Goal: Book appointment/travel/reservation

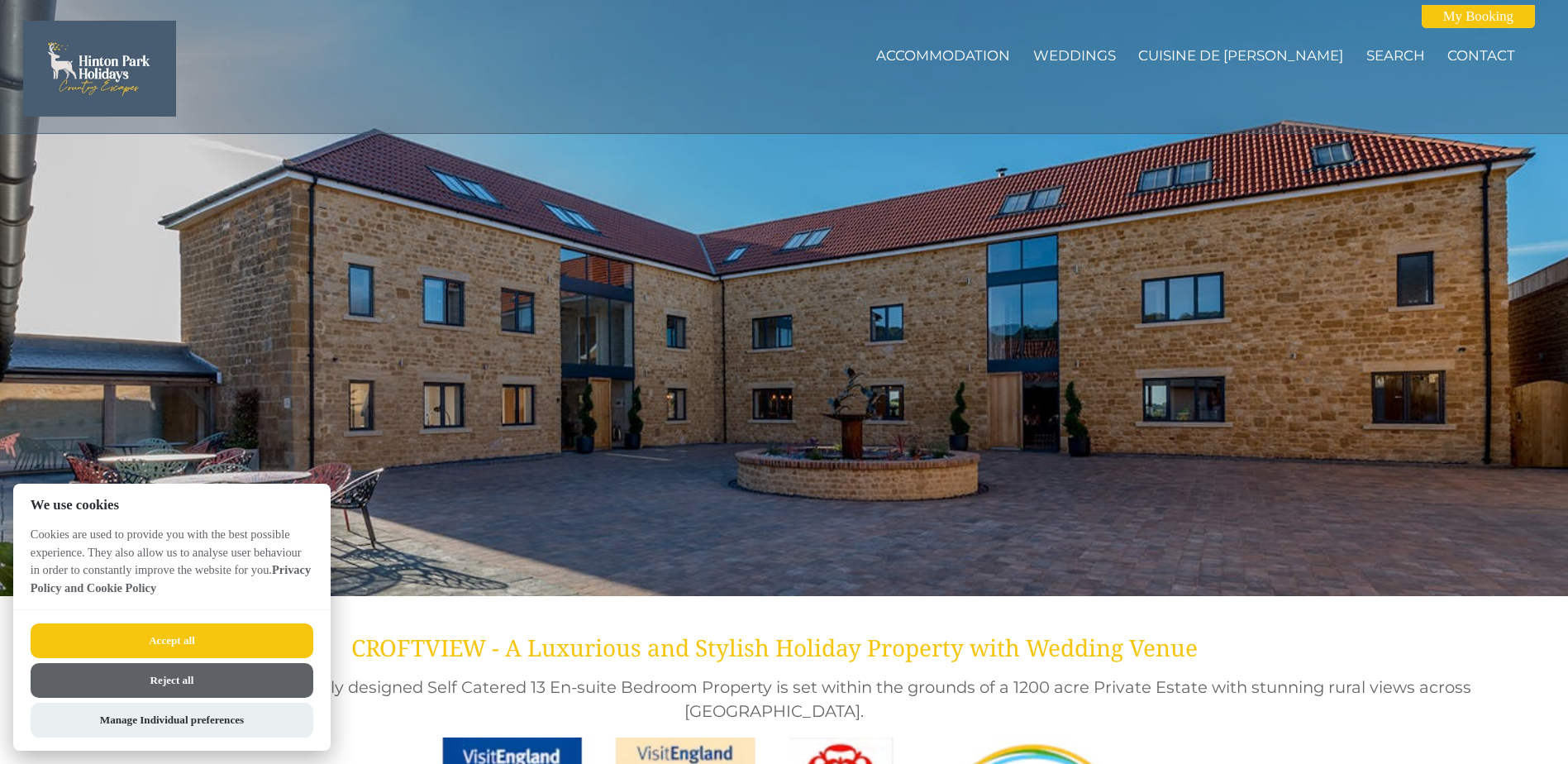
click at [228, 633] on button "Accept all" at bounding box center [172, 641] width 283 height 35
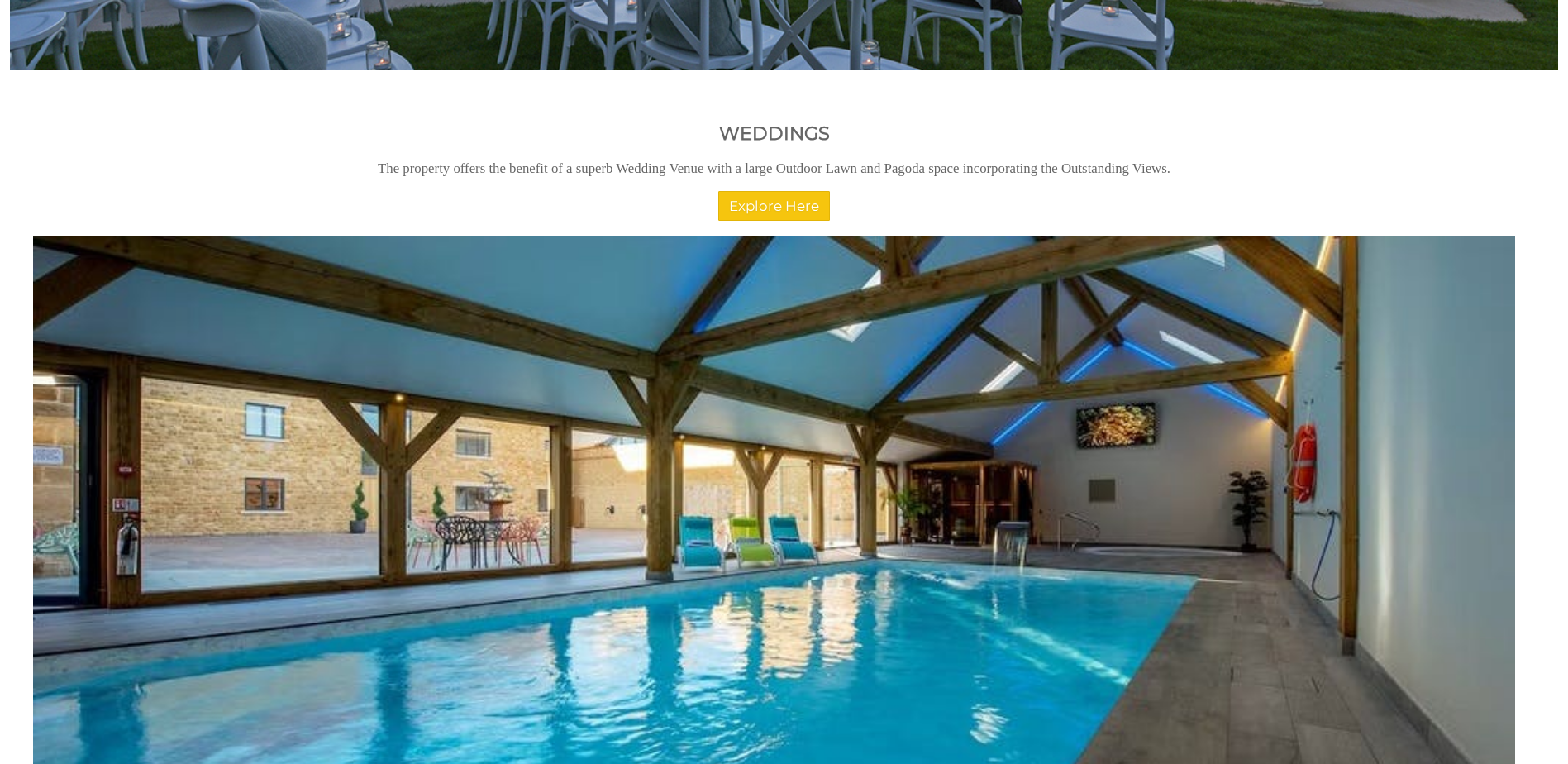
scroll to position [1841, 0]
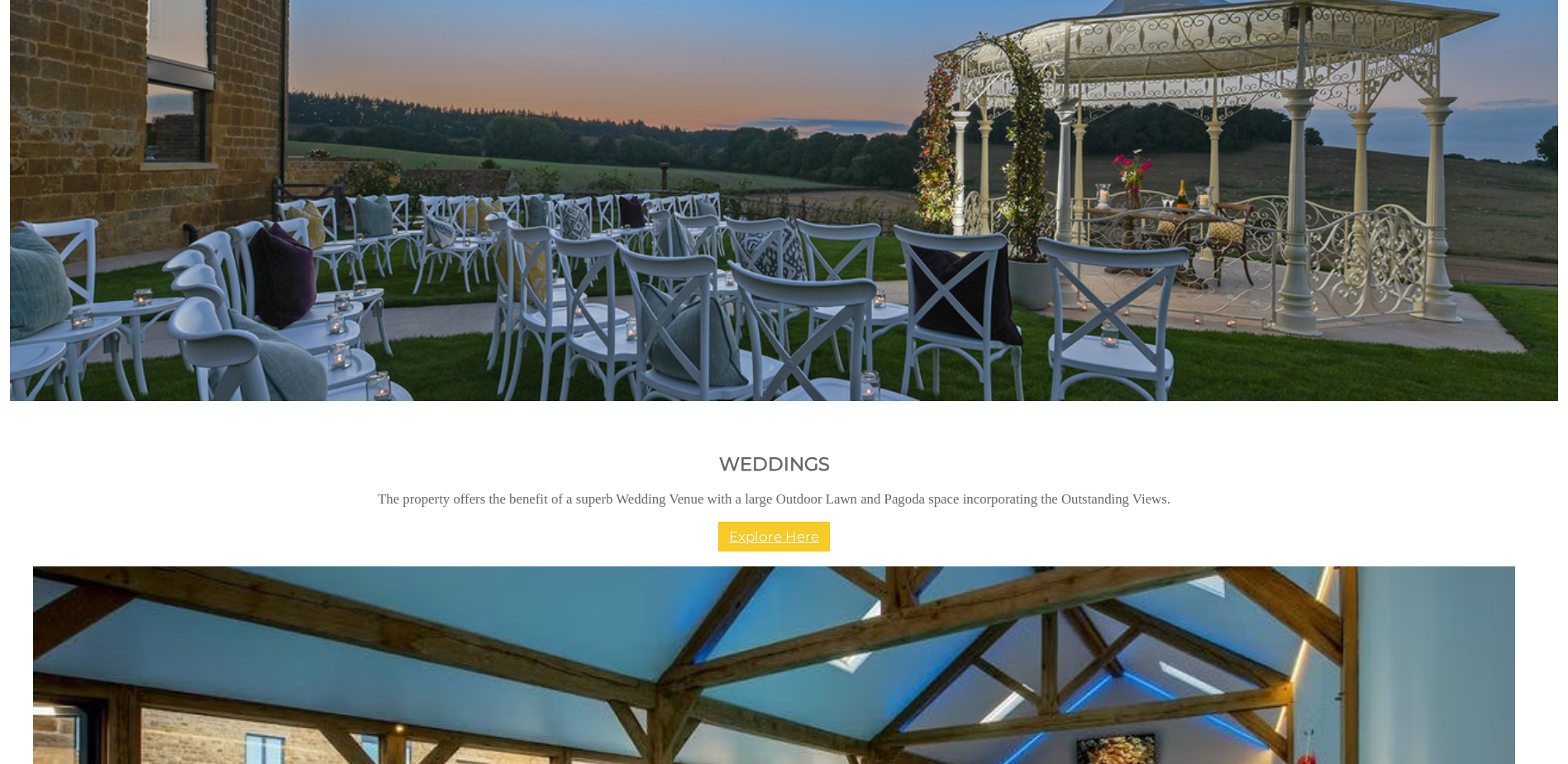
click at [810, 531] on link "Explore Here" at bounding box center [774, 537] width 112 height 30
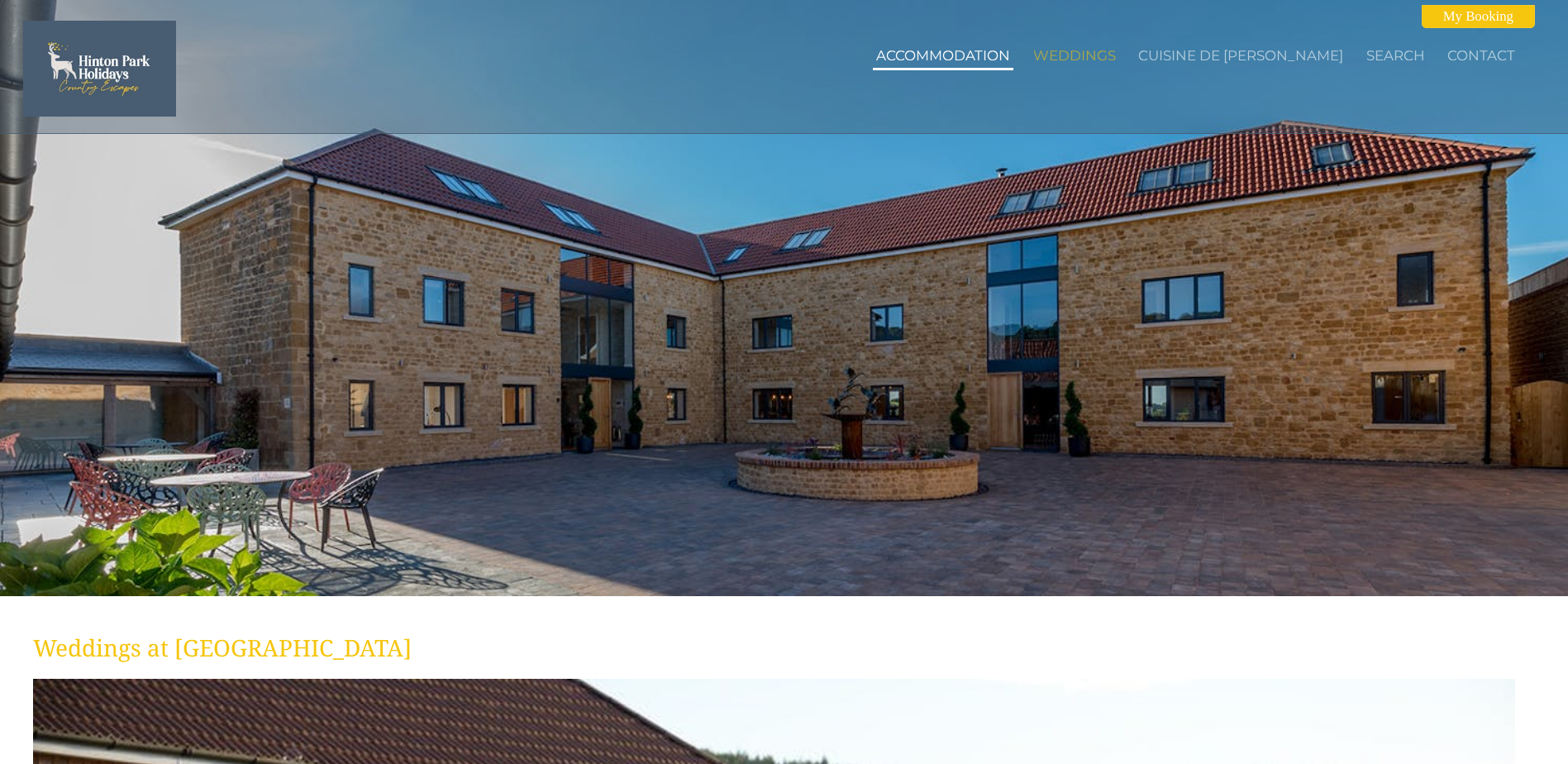
click at [1010, 57] on link "Accommodation" at bounding box center [943, 55] width 134 height 16
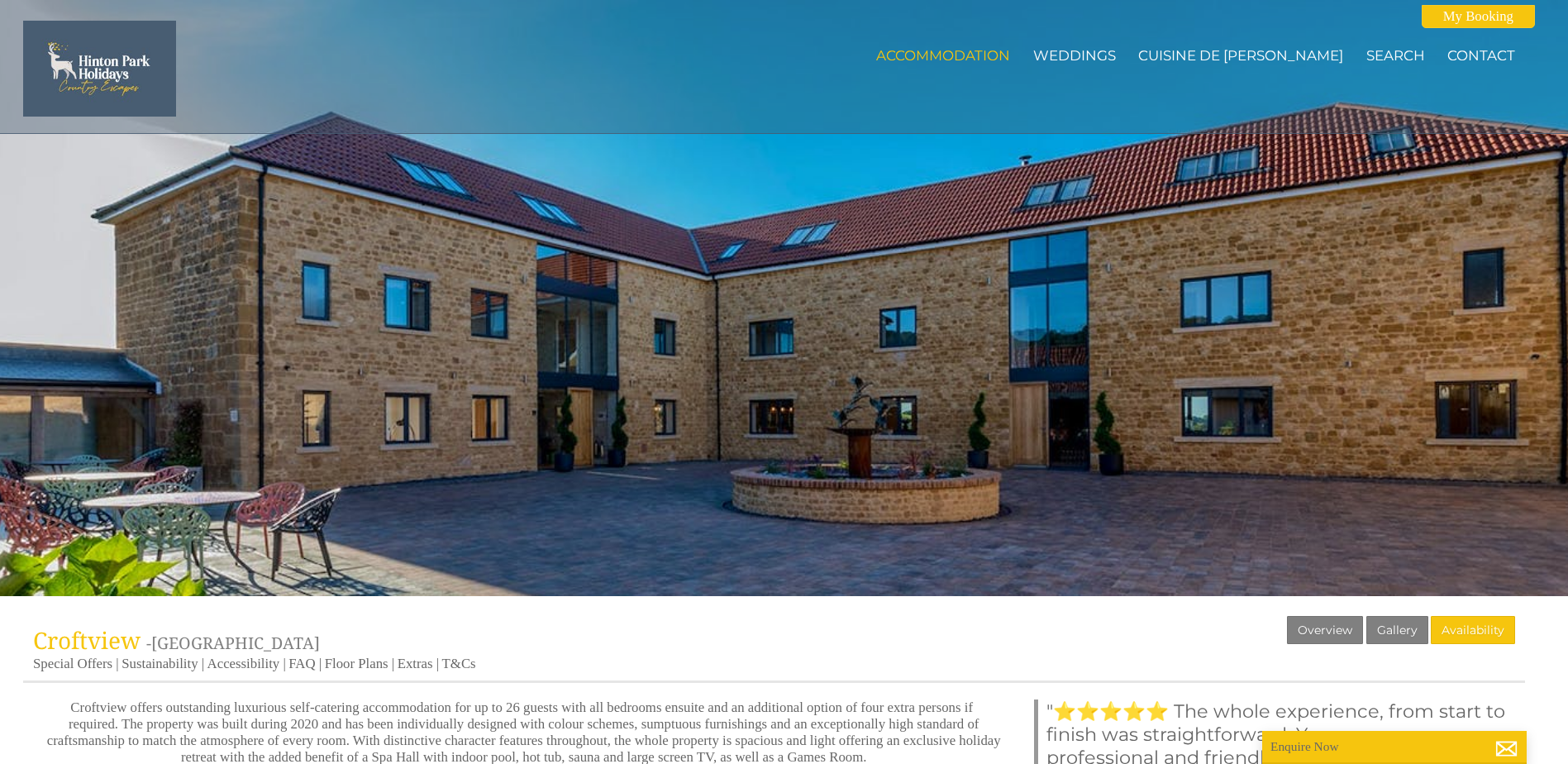
scroll to position [413, 0]
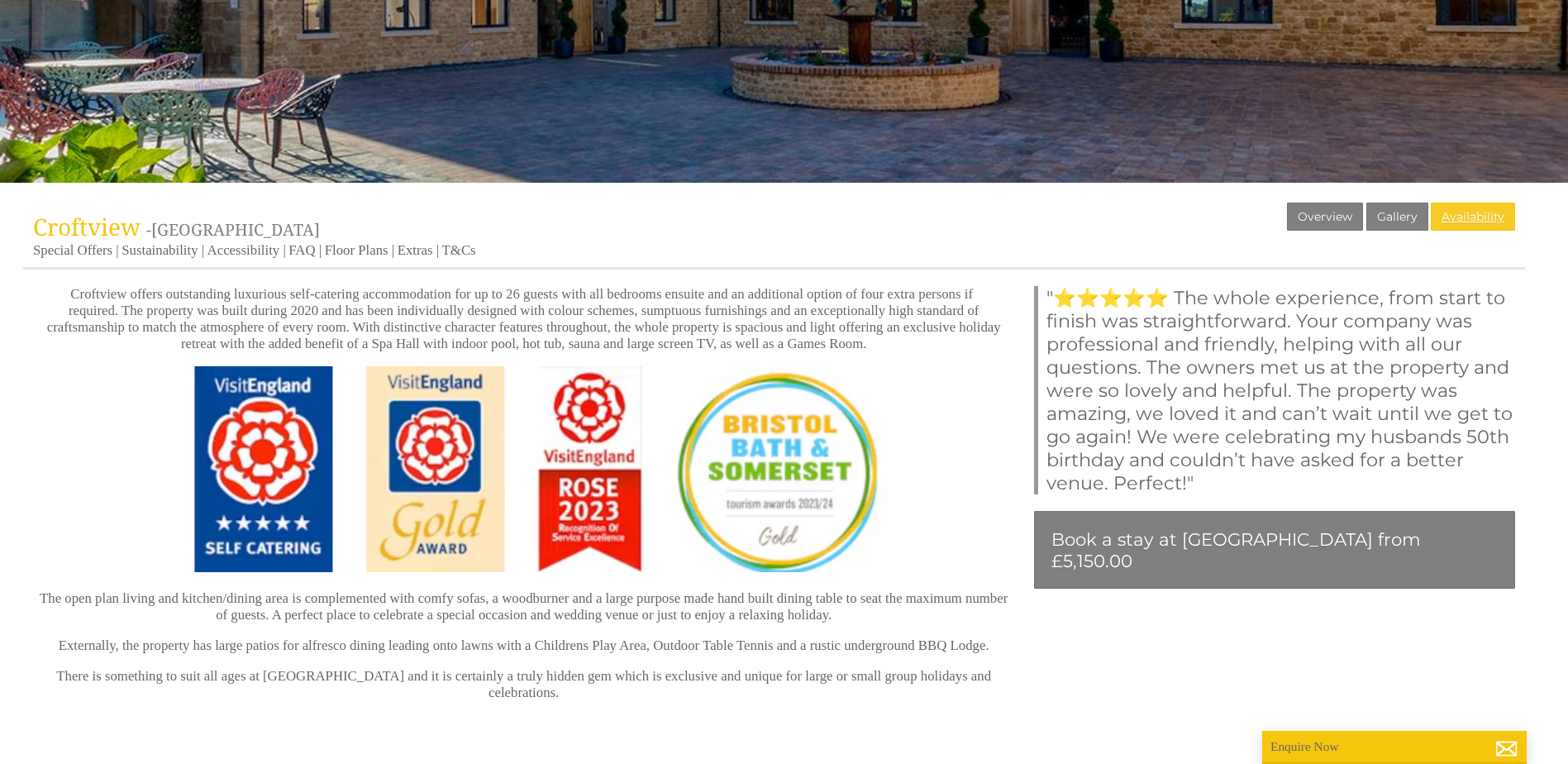
click at [1464, 216] on link "Availability" at bounding box center [1473, 216] width 84 height 28
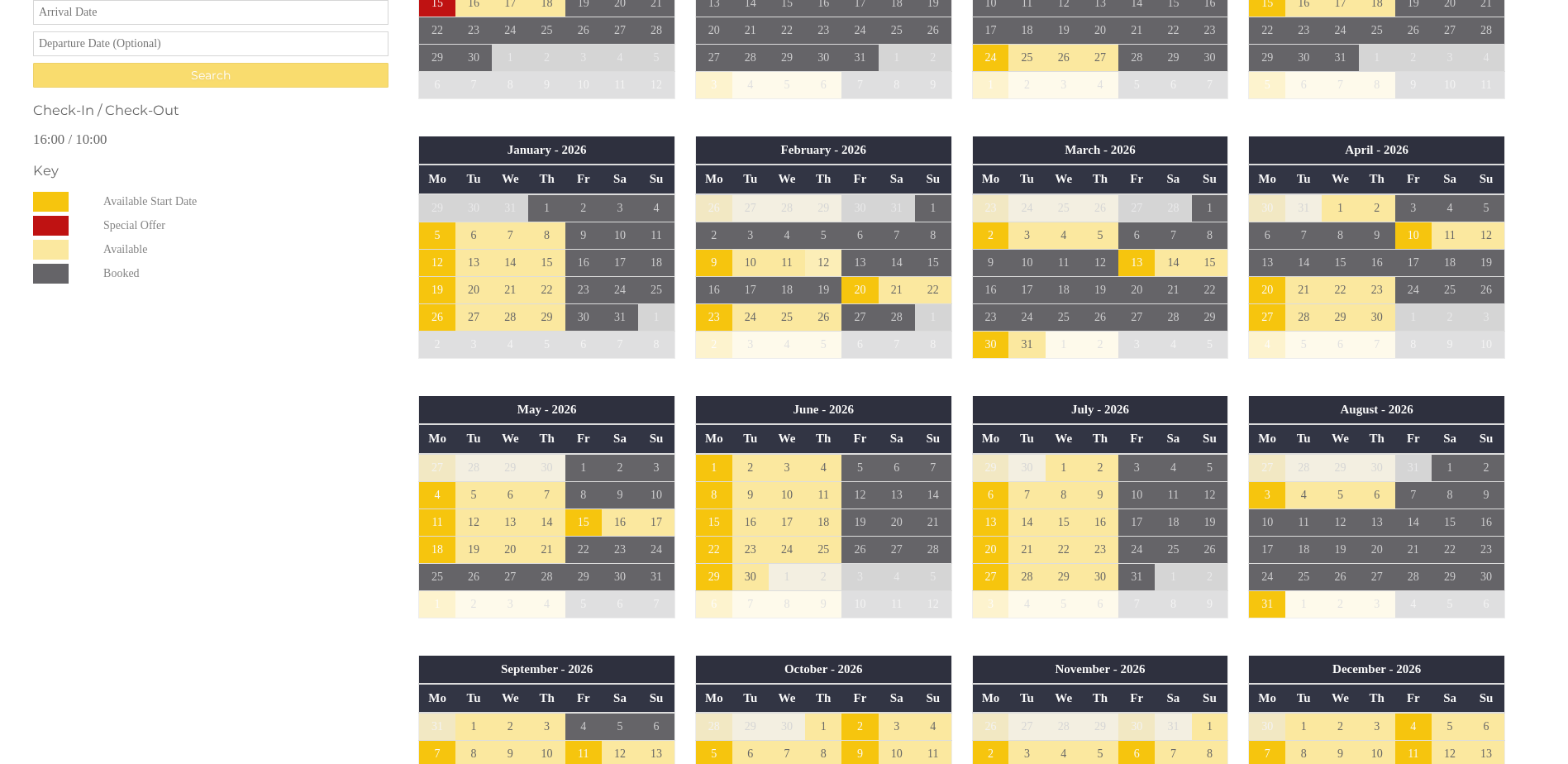
scroll to position [910, 0]
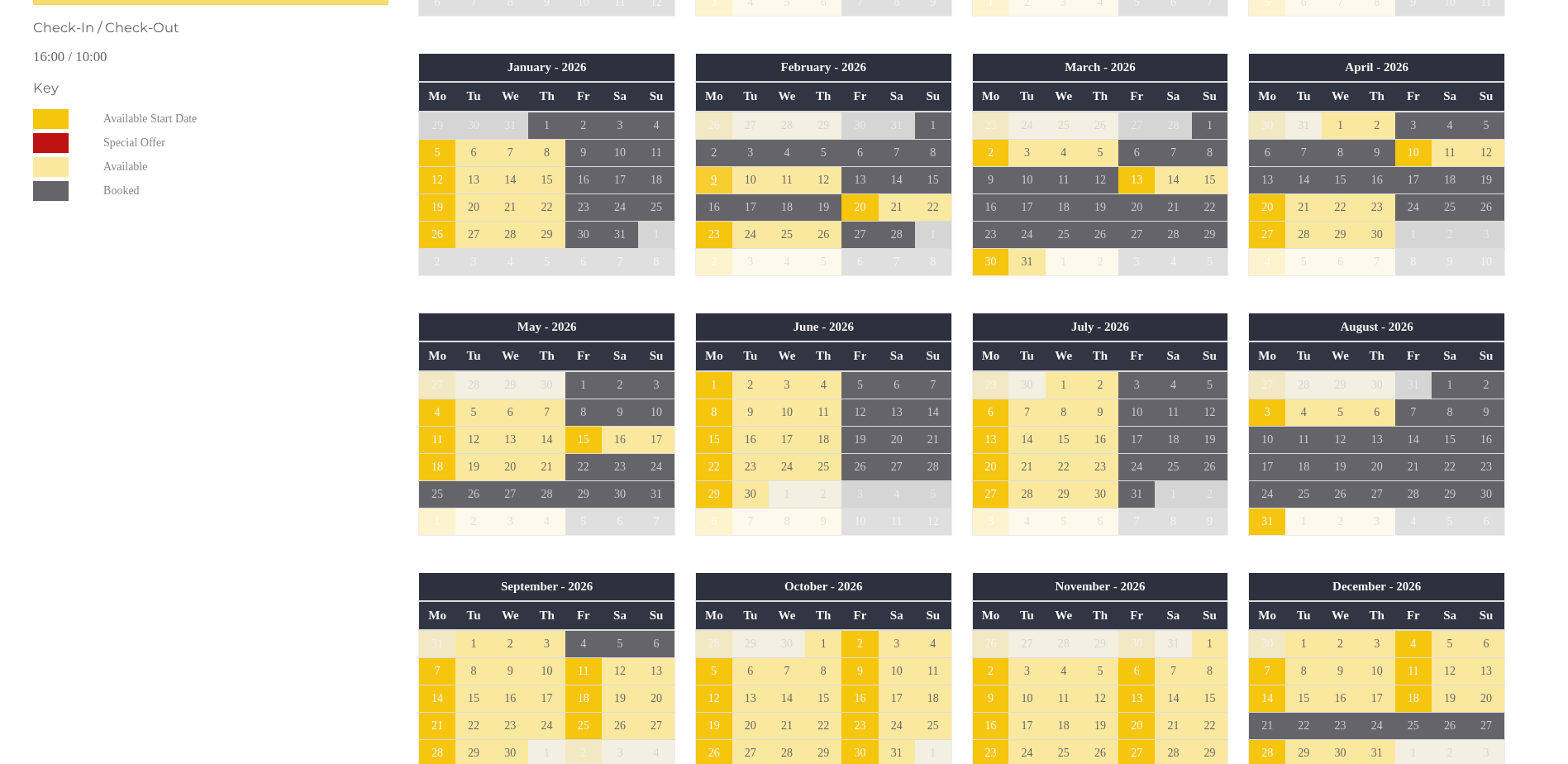
click at [705, 178] on td "9" at bounding box center [713, 180] width 36 height 27
click at [791, 217] on link at bounding box center [799, 215] width 29 height 29
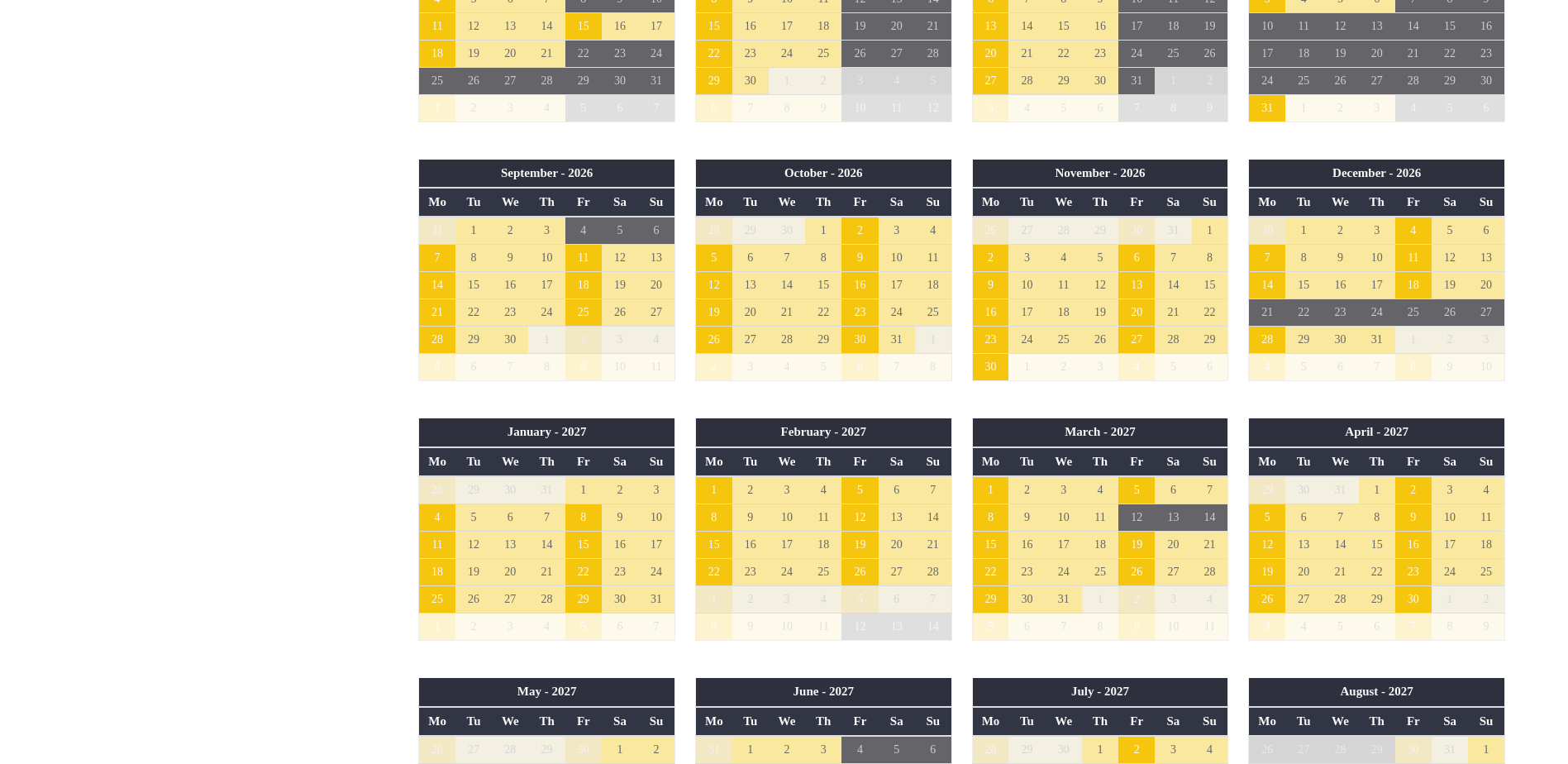
scroll to position [1489, 0]
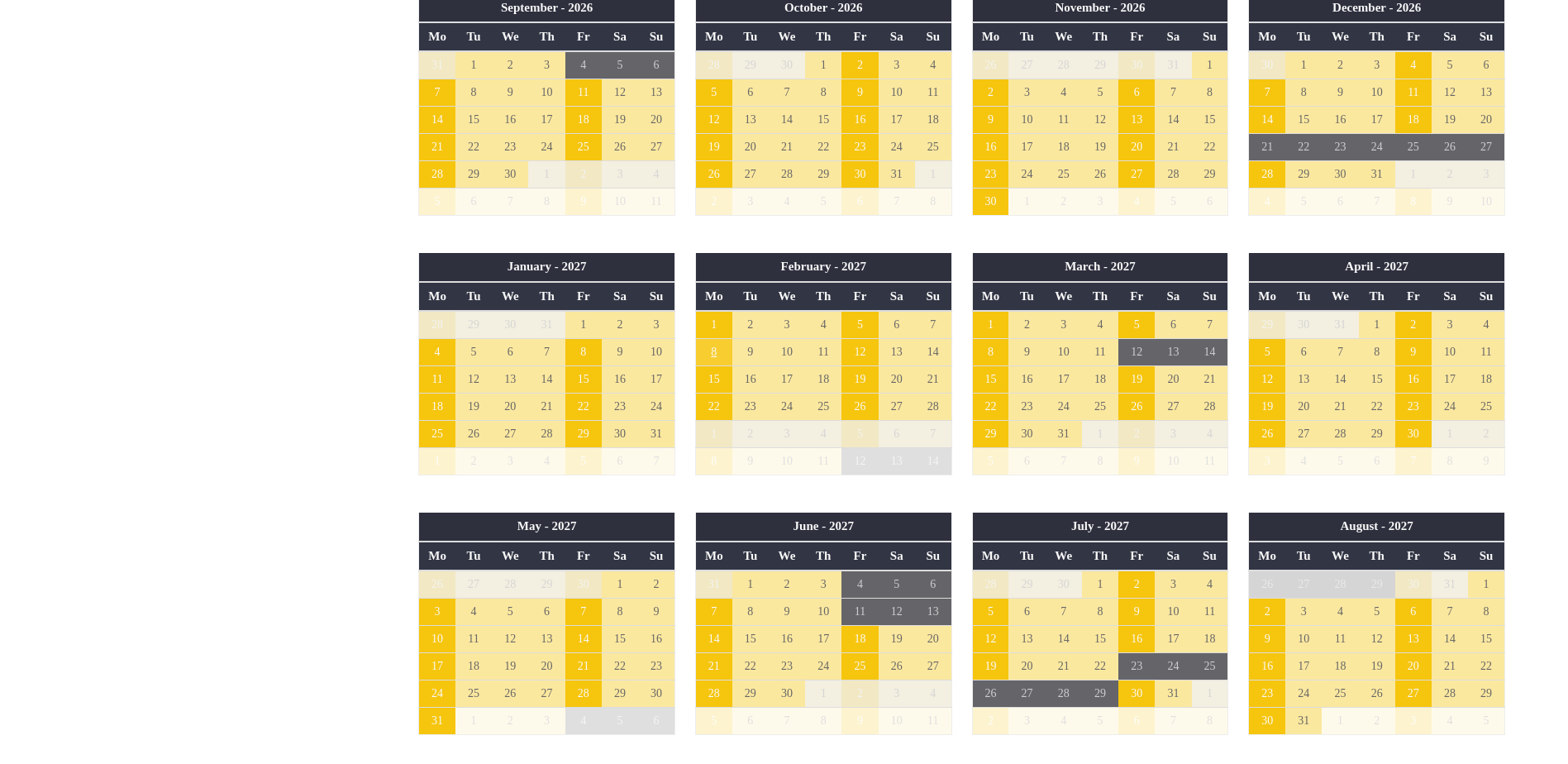
click at [718, 356] on td "8" at bounding box center [713, 352] width 36 height 27
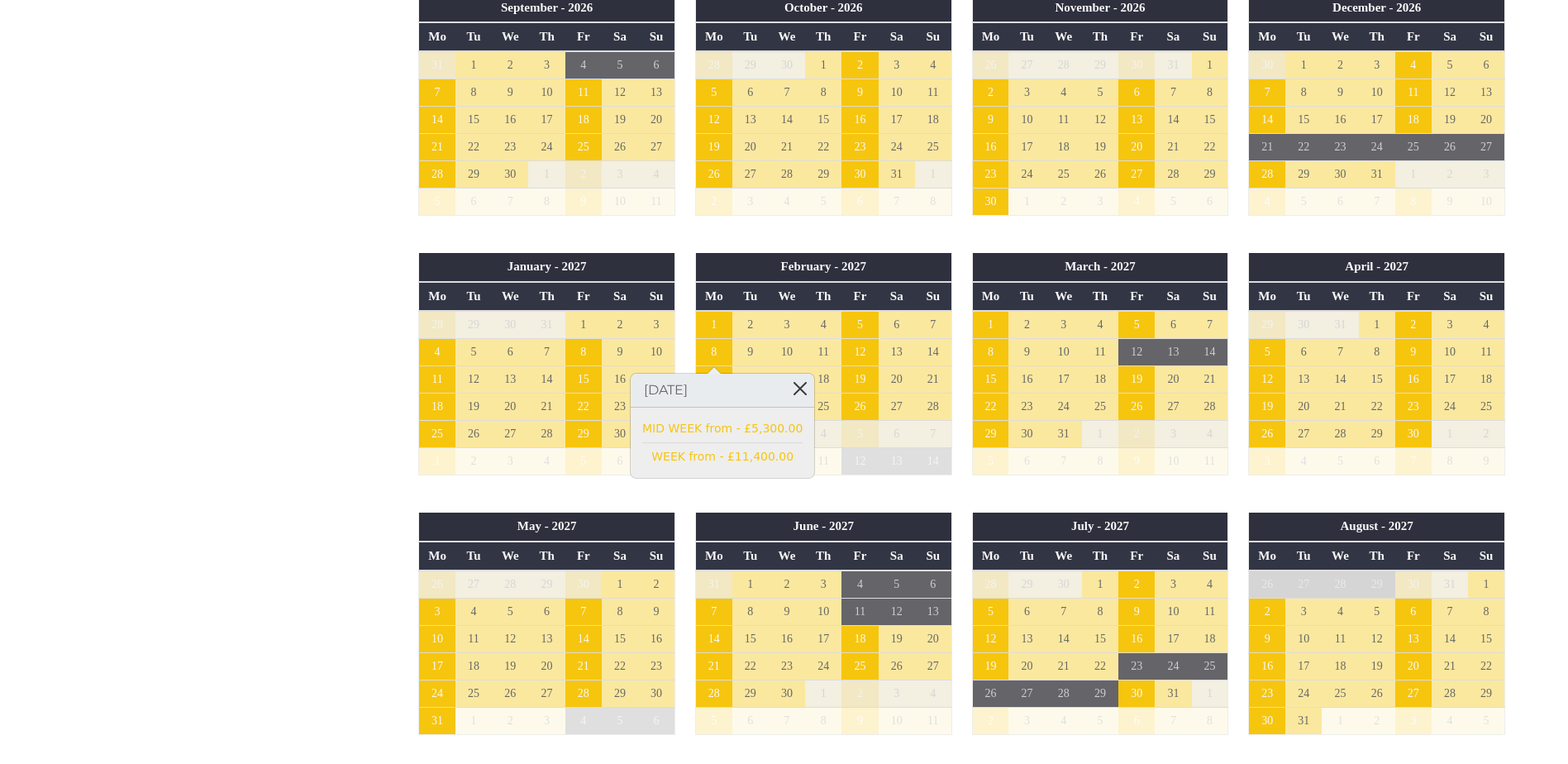
click at [785, 387] on link at bounding box center [799, 388] width 29 height 29
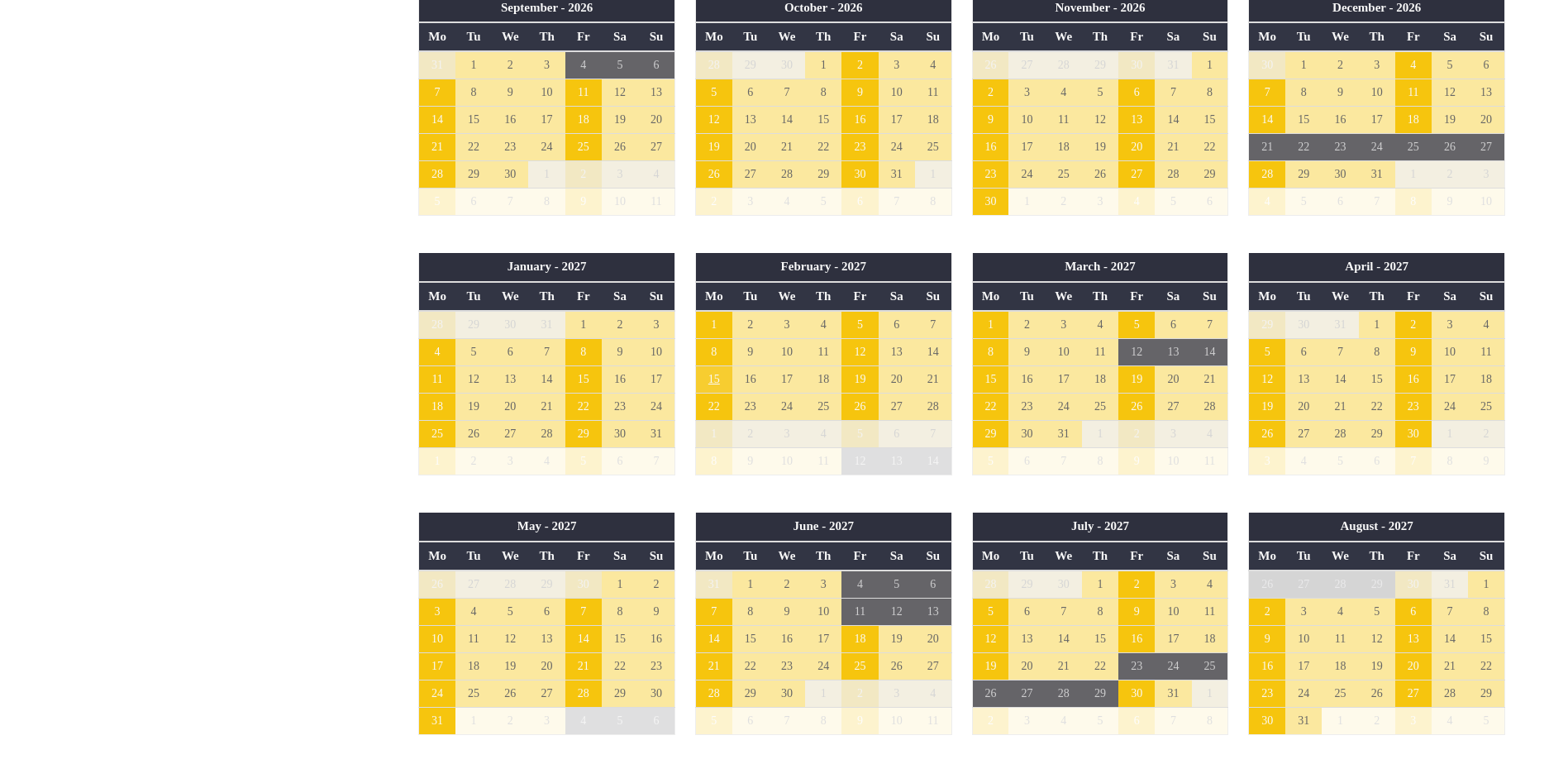
click at [705, 375] on td "15" at bounding box center [713, 379] width 36 height 27
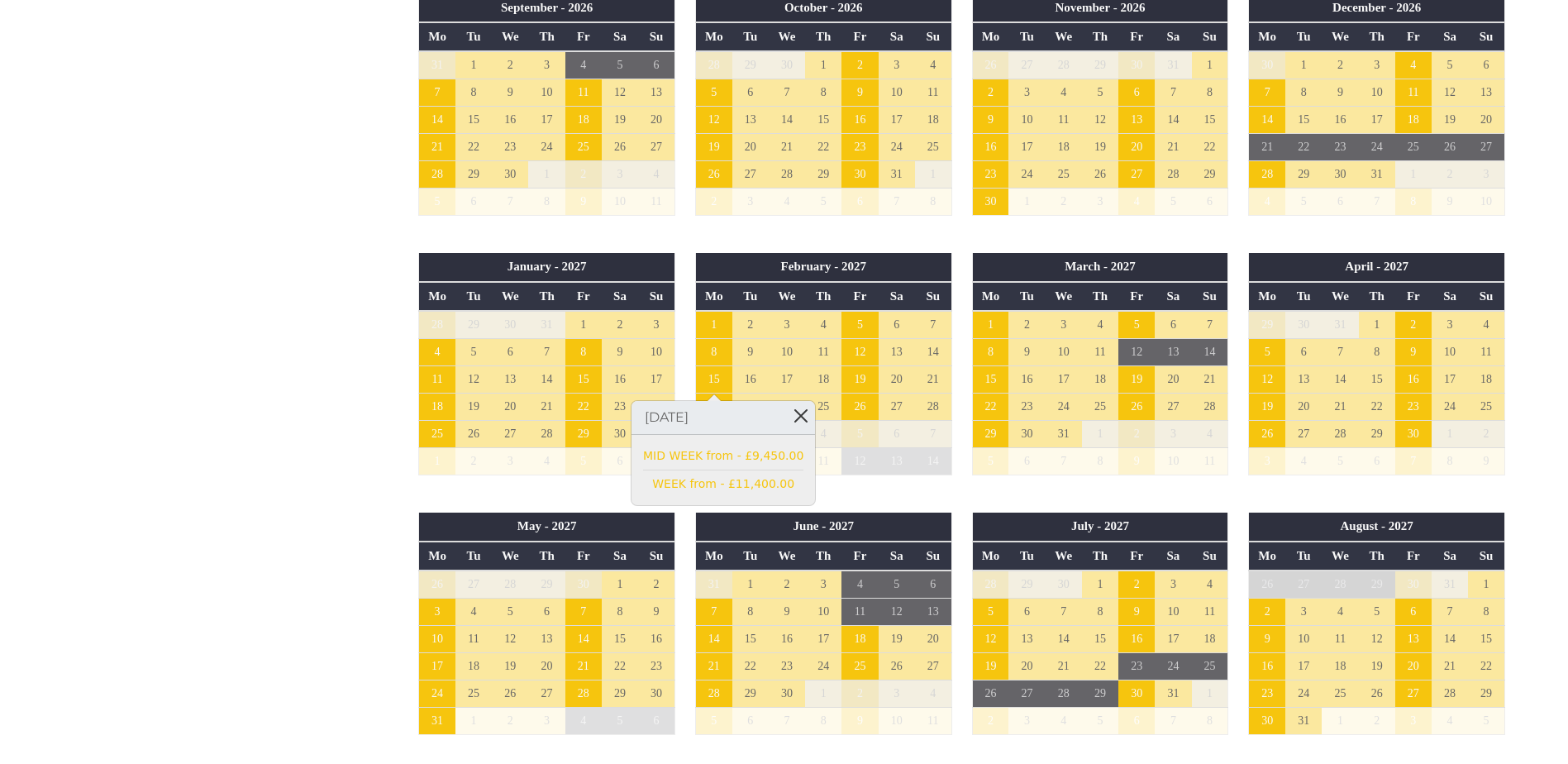
click at [786, 414] on link at bounding box center [800, 415] width 29 height 29
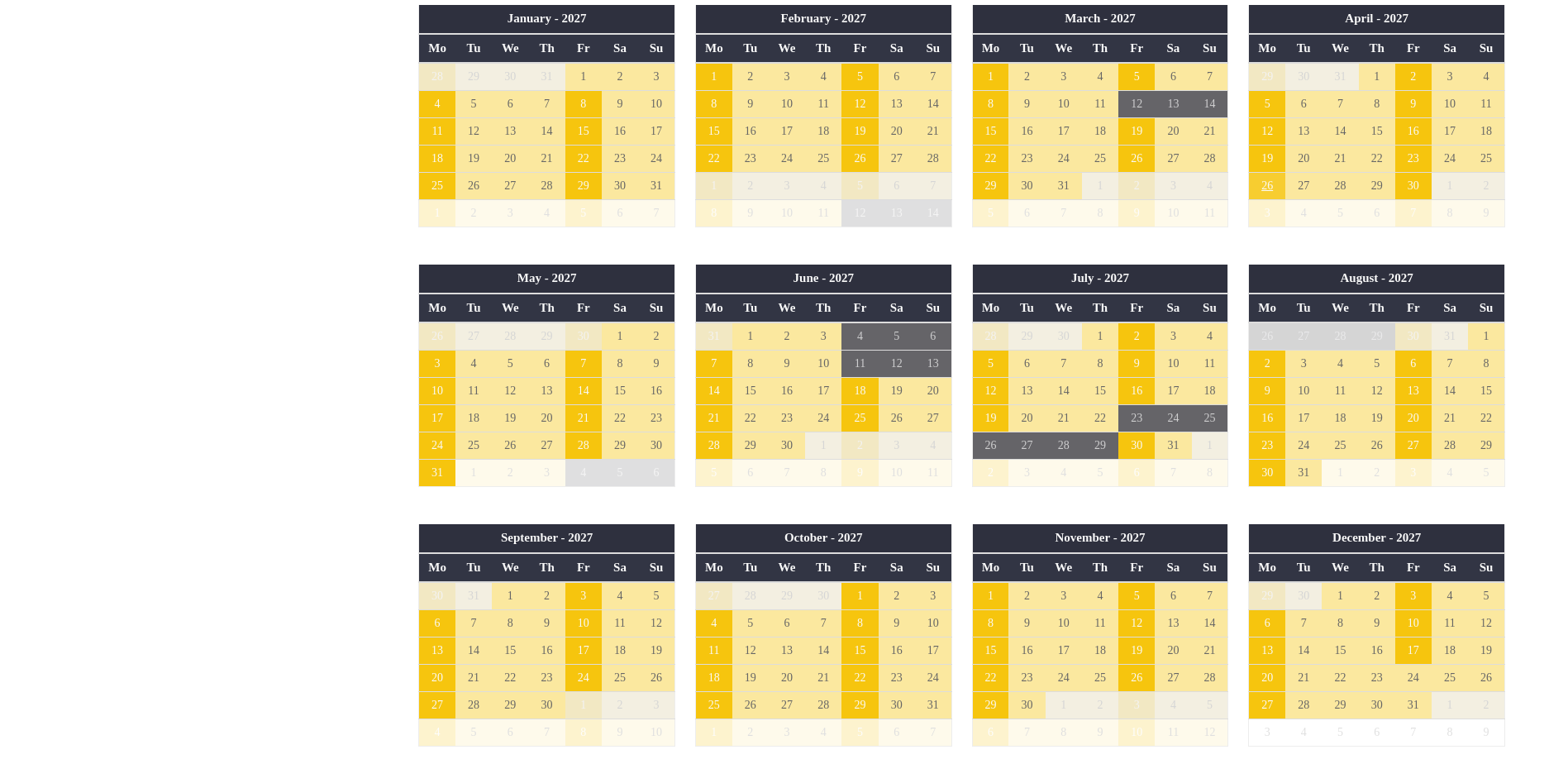
scroll to position [1902, 0]
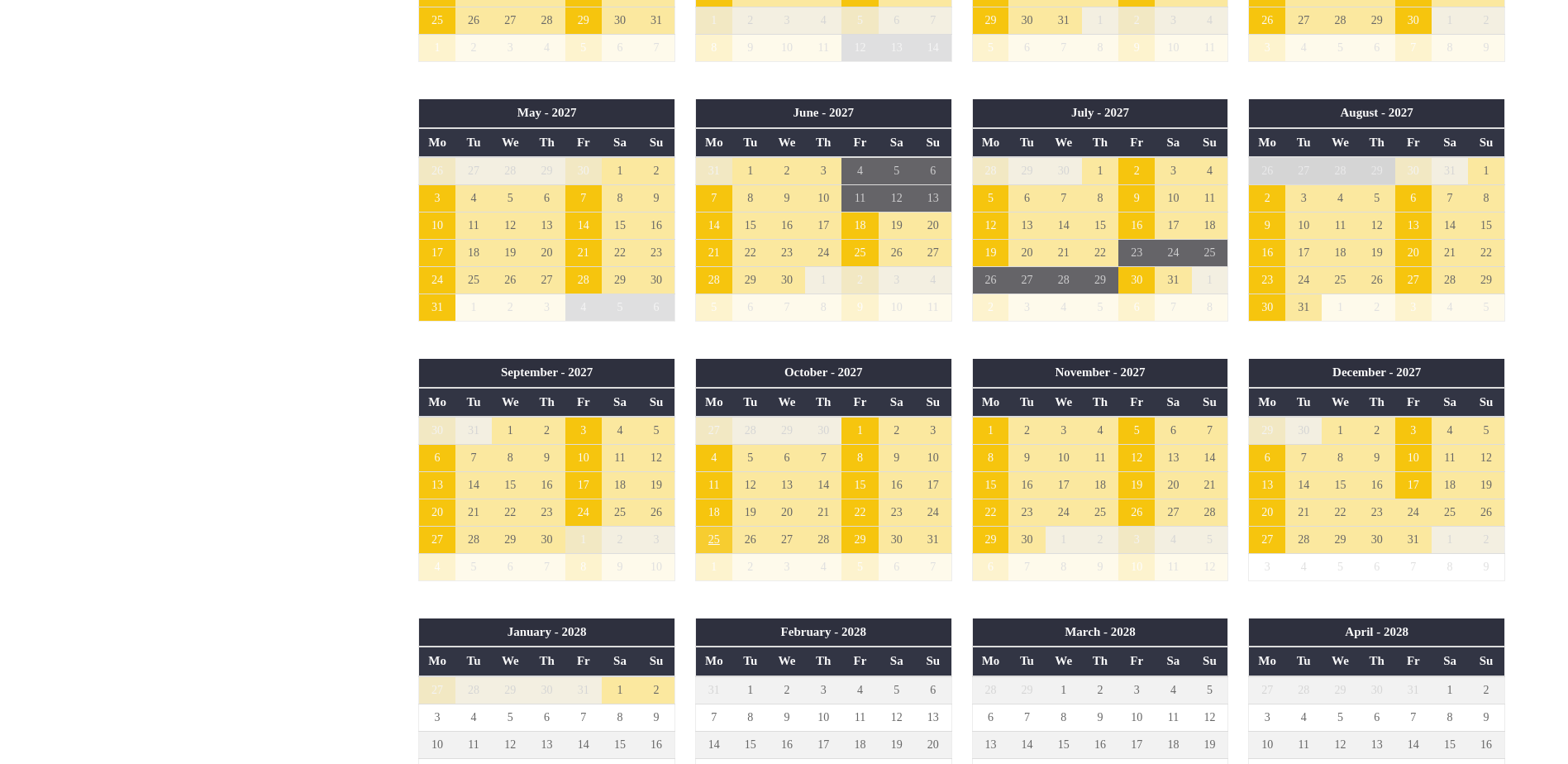
click at [715, 540] on td "25" at bounding box center [713, 539] width 36 height 27
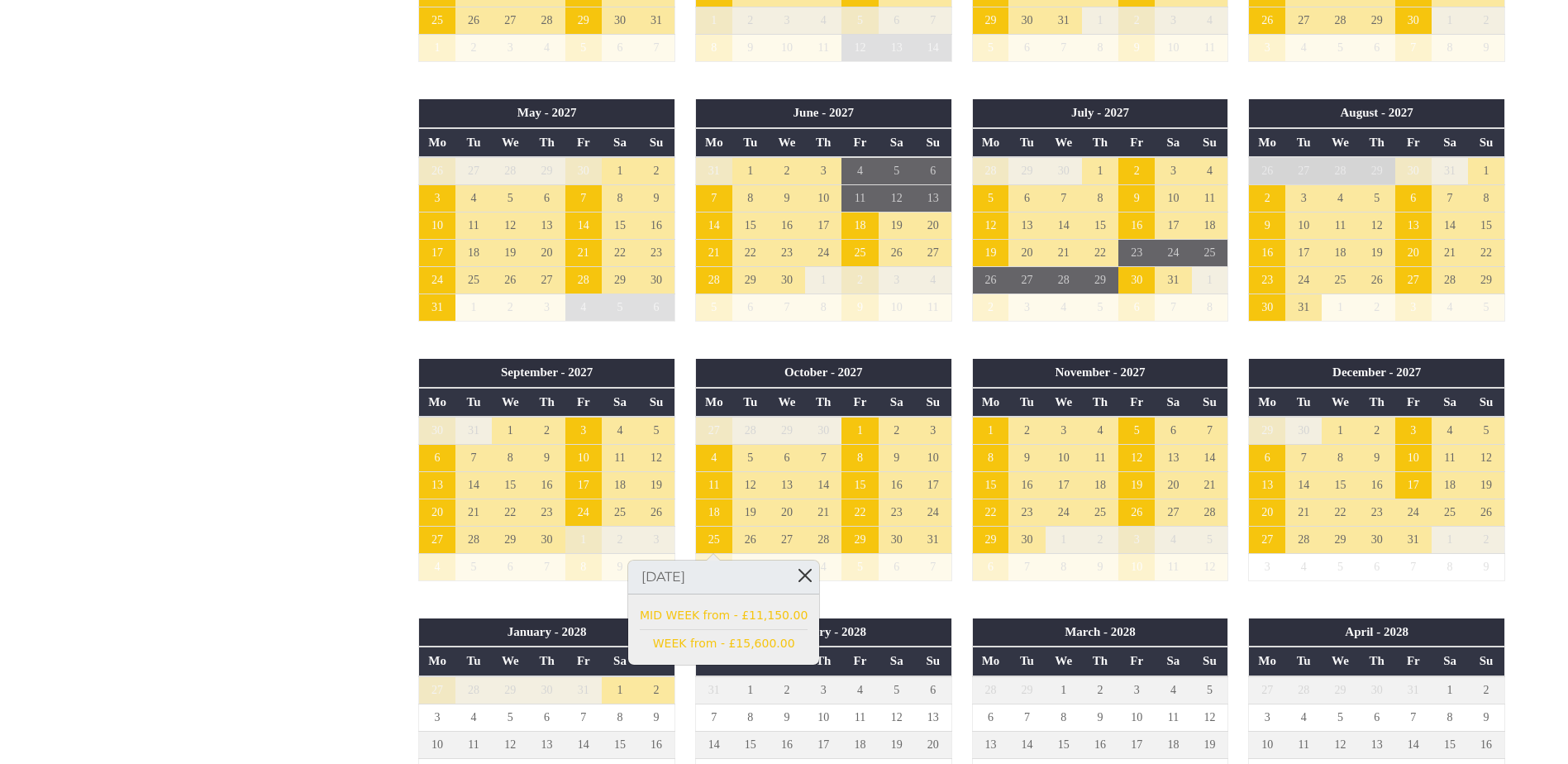
click at [791, 575] on link at bounding box center [804, 575] width 29 height 29
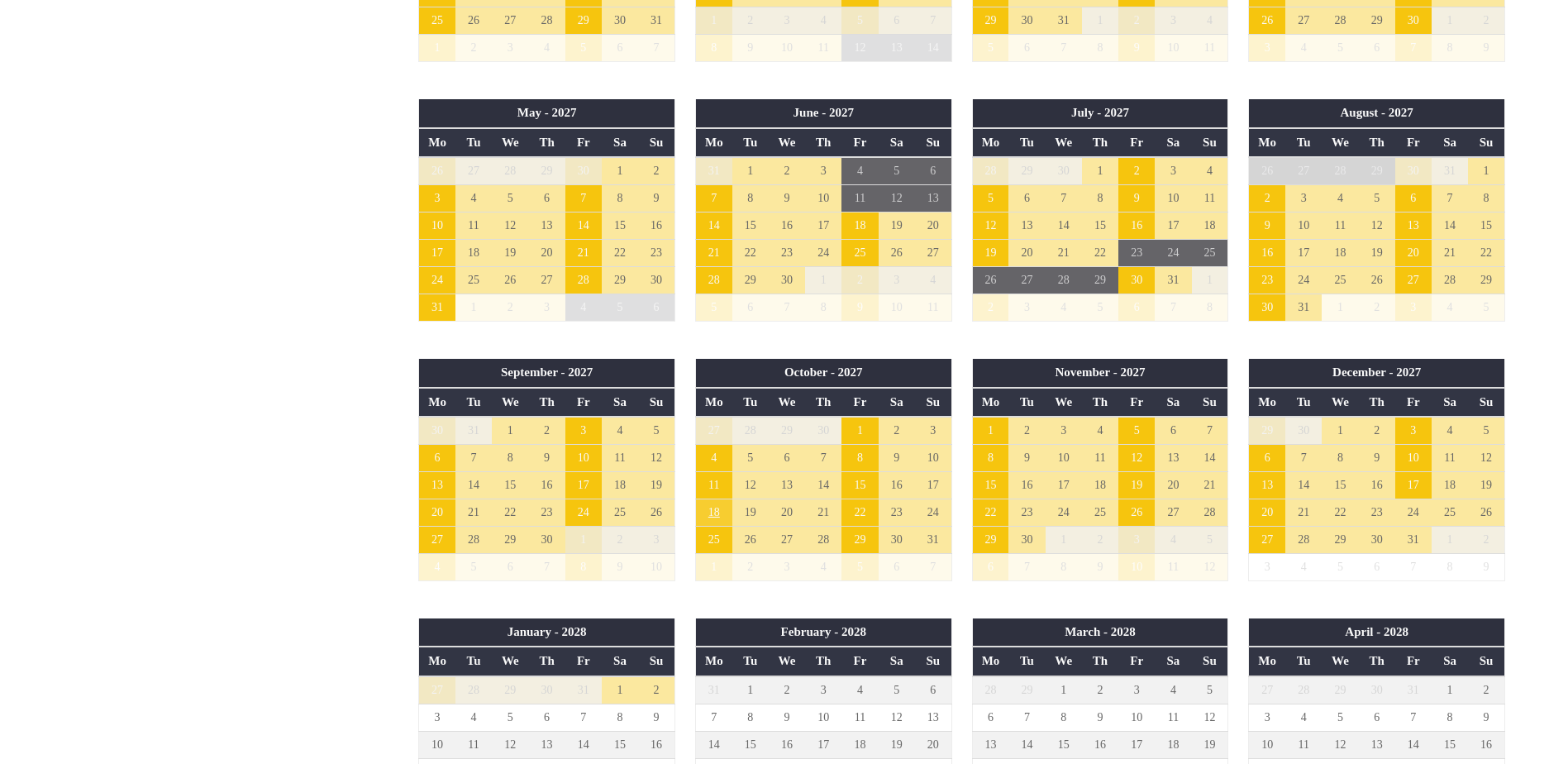
click at [714, 513] on td "18" at bounding box center [713, 512] width 36 height 27
